Goal: Task Accomplishment & Management: Manage account settings

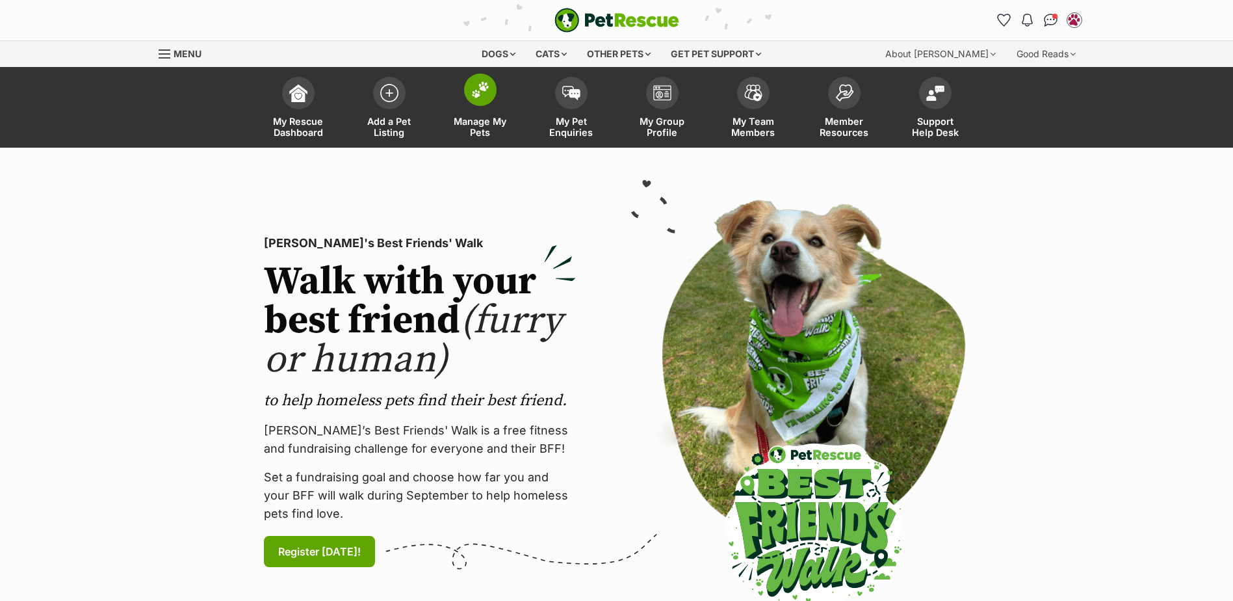
click at [465, 96] on span at bounding box center [480, 89] width 33 height 33
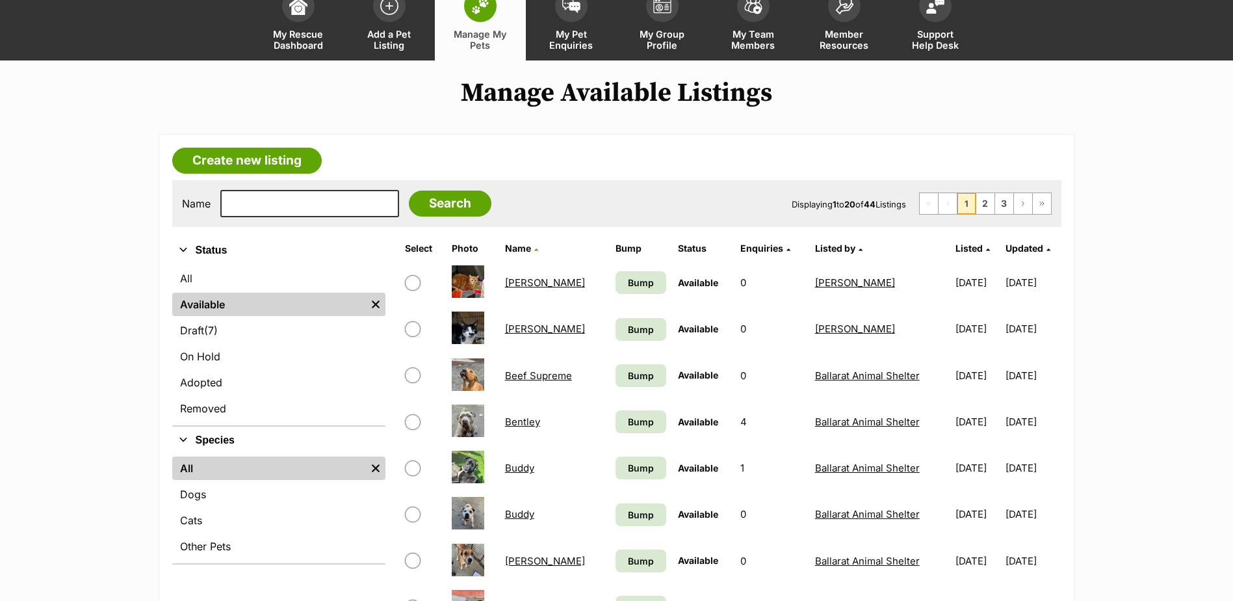
scroll to position [195, 0]
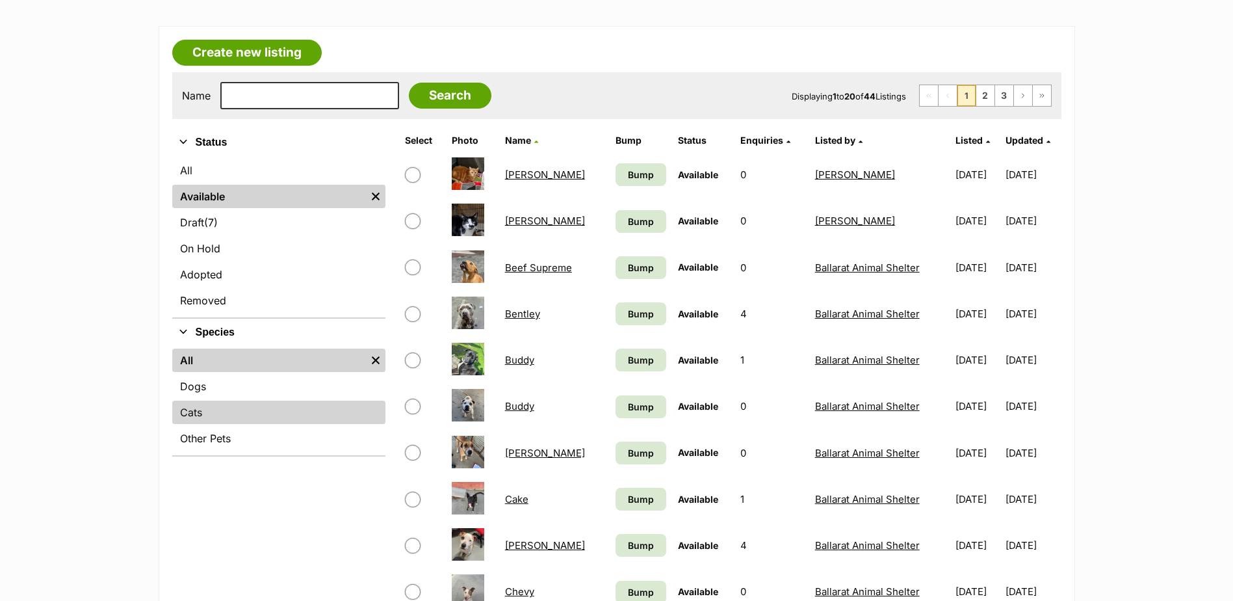
click at [187, 415] on link "Cats" at bounding box center [278, 411] width 213 height 23
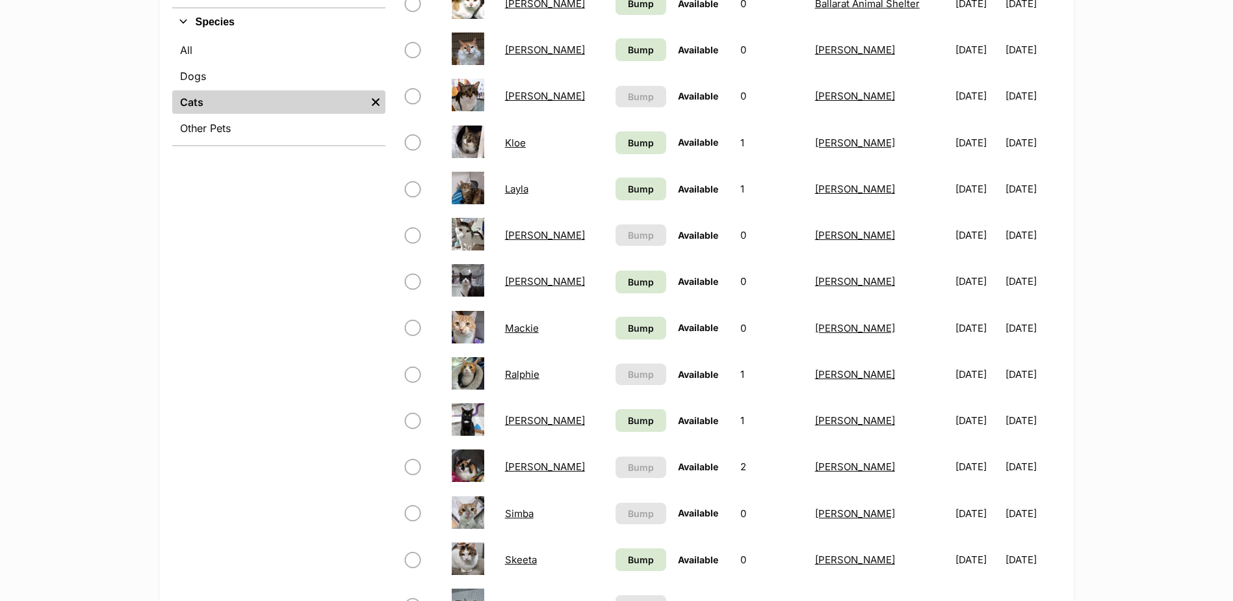
scroll to position [520, 0]
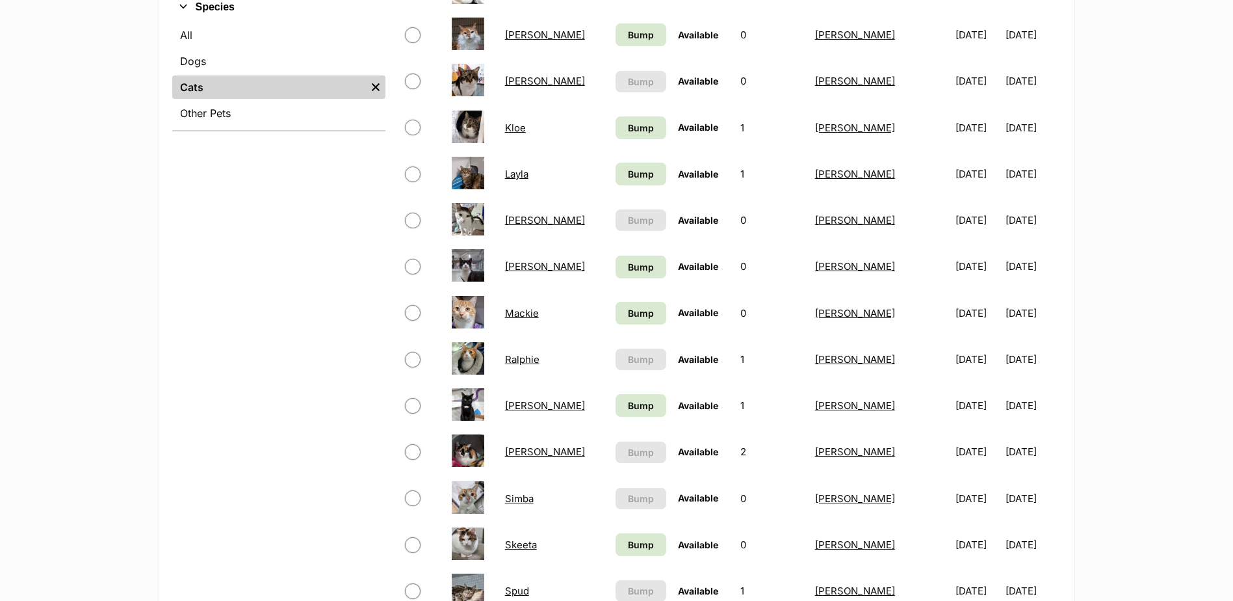
click at [530, 454] on link "[PERSON_NAME]" at bounding box center [545, 451] width 80 height 12
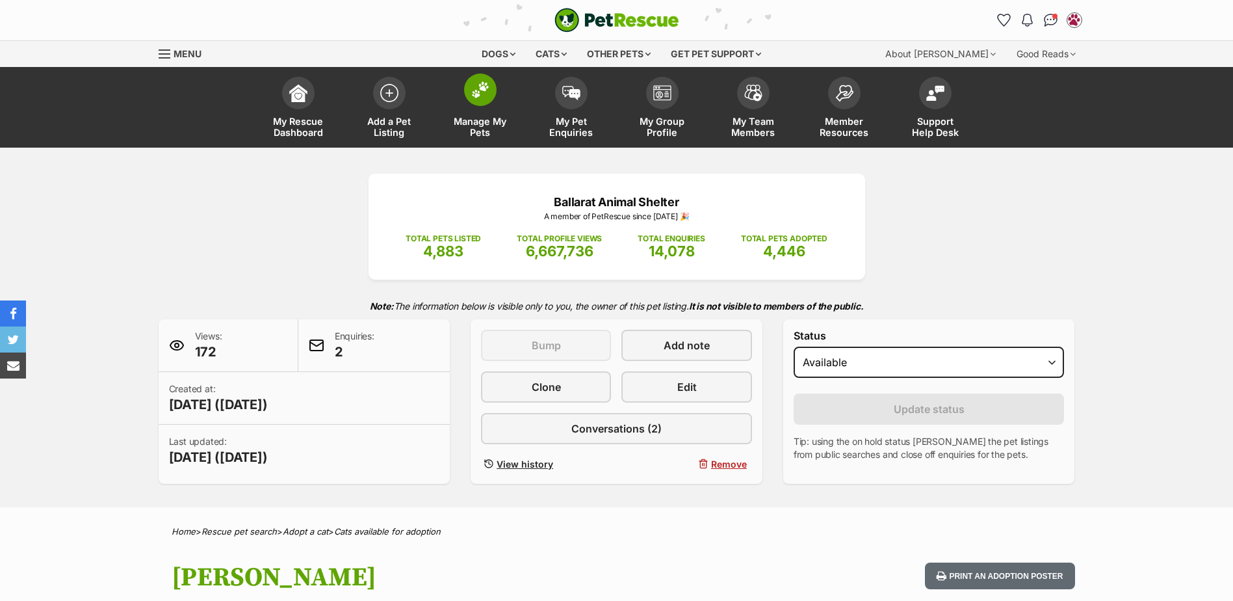
click at [476, 97] on img at bounding box center [480, 89] width 18 height 17
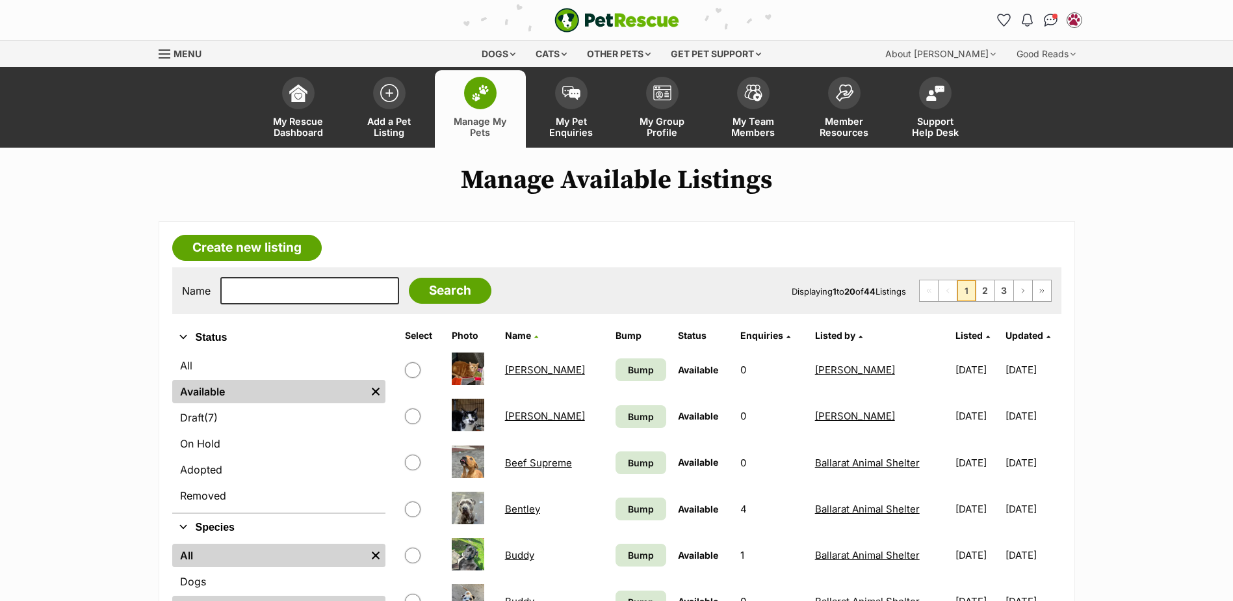
scroll to position [130, 0]
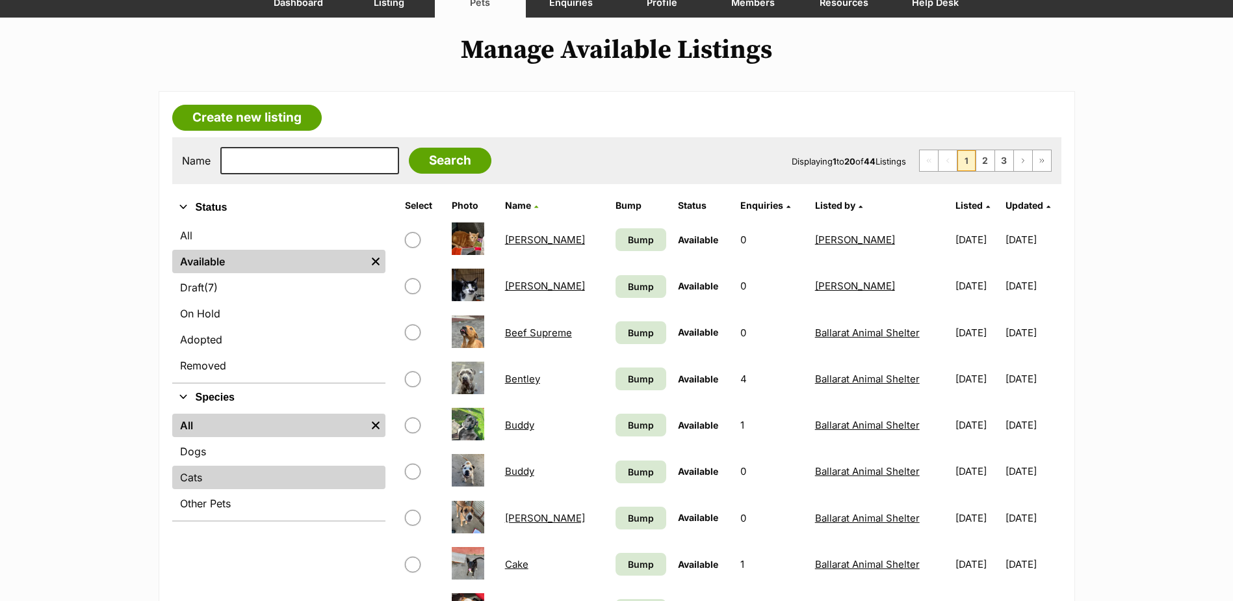
click at [187, 482] on link "Cats" at bounding box center [278, 476] width 213 height 23
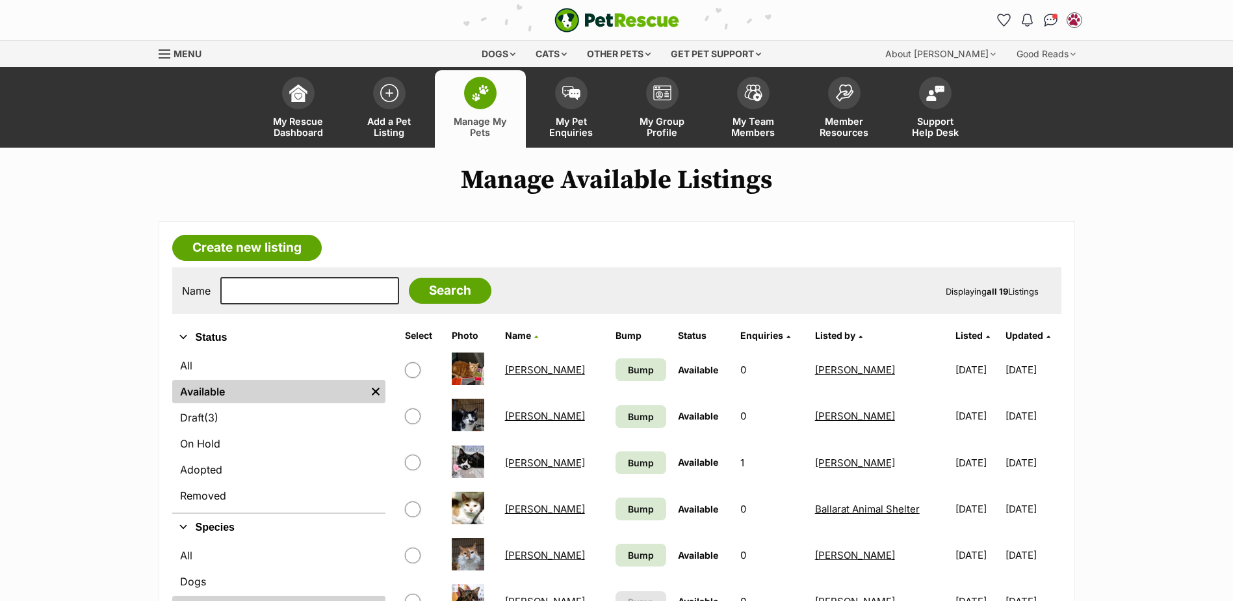
click at [488, 112] on link "Manage My Pets" at bounding box center [480, 108] width 91 height 77
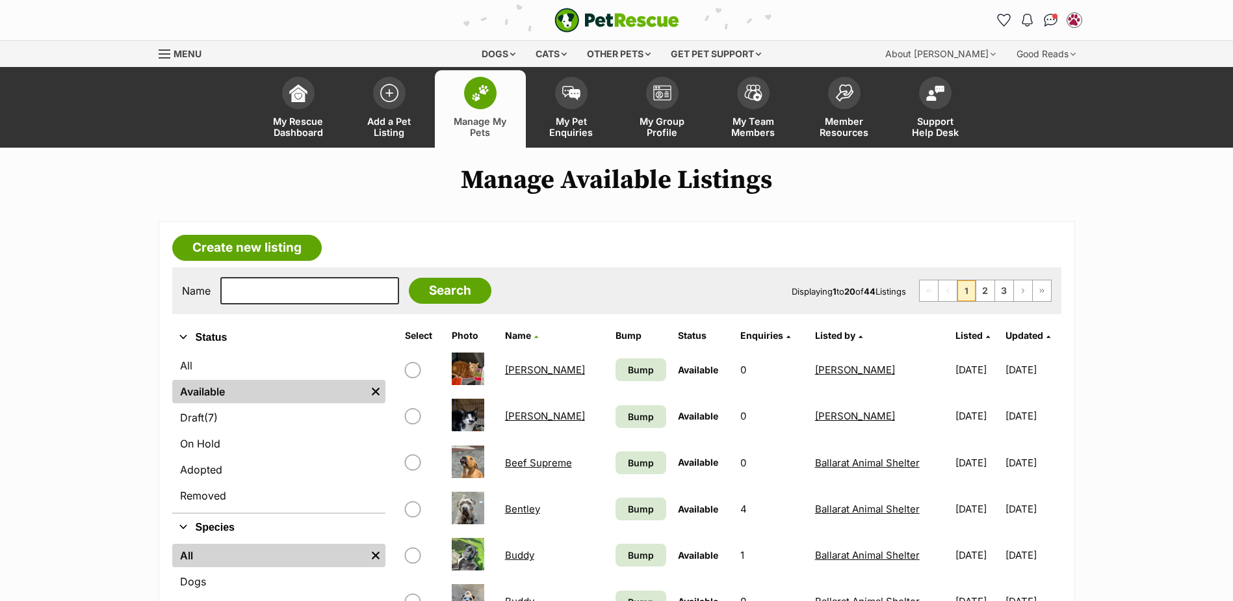
click at [483, 105] on span at bounding box center [480, 93] width 33 height 33
